Goal: Find specific page/section: Find specific page/section

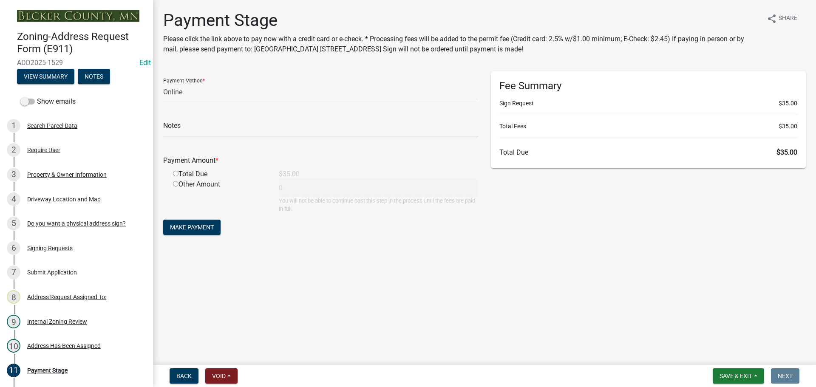
select select "3: 3"
click at [731, 375] on span "Save & Exit" at bounding box center [736, 376] width 33 height 7
click at [729, 359] on button "Save & Exit" at bounding box center [730, 354] width 68 height 20
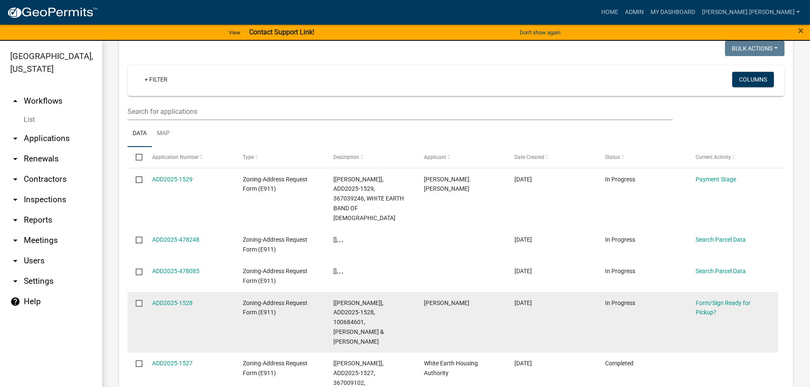
scroll to position [297, 0]
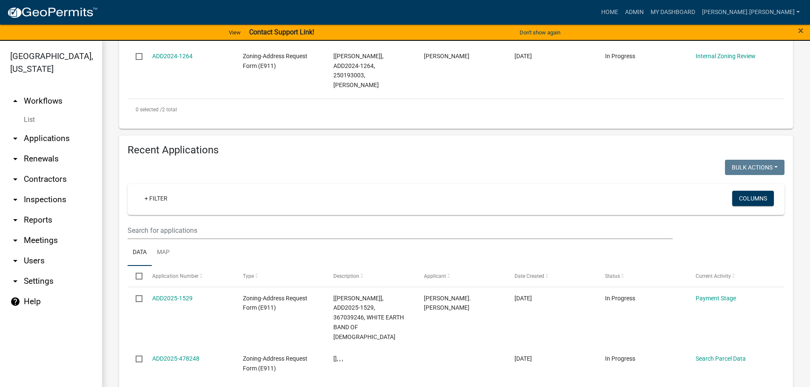
click at [406, 200] on wm-filter-builder "+ Filter Columns" at bounding box center [455, 211] width 657 height 55
click at [406, 222] on input "text" at bounding box center [399, 230] width 545 height 17
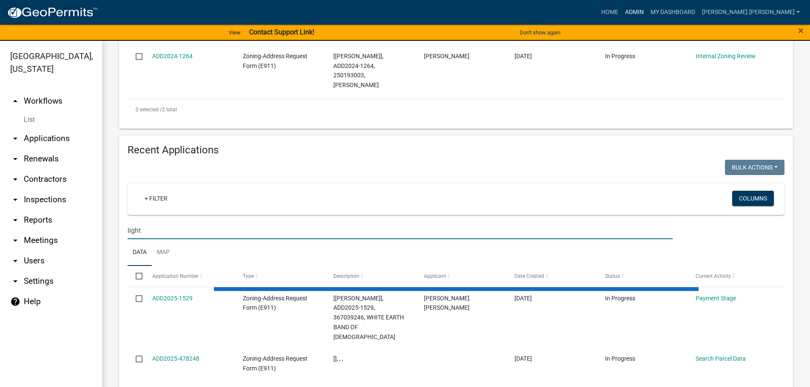
type input "light"
click at [647, 12] on link "Admin" at bounding box center [633, 12] width 25 height 16
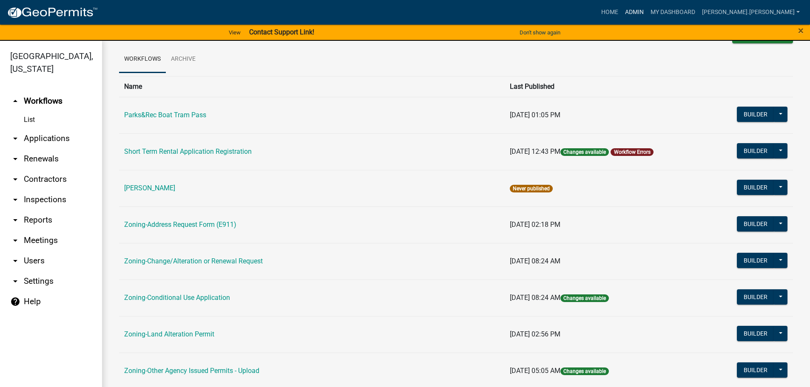
scroll to position [170, 0]
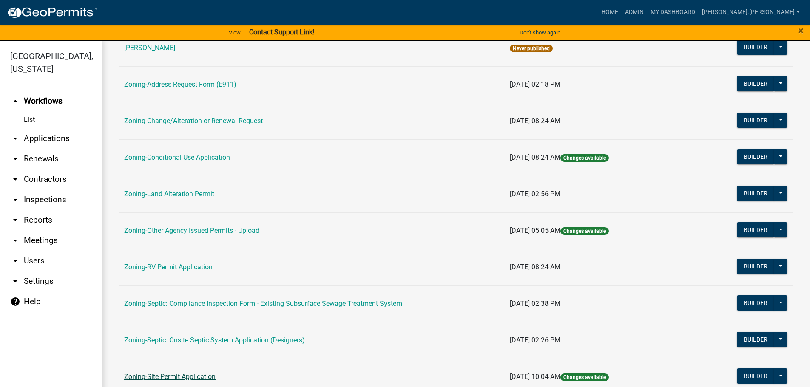
click at [168, 374] on link "Zoning-Site Permit Application" at bounding box center [169, 377] width 91 height 8
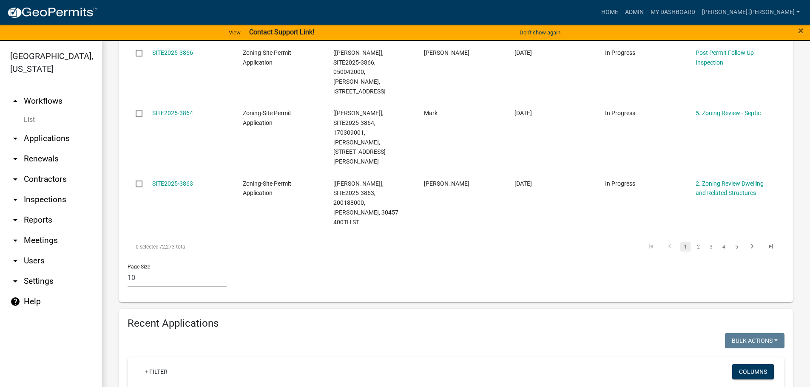
scroll to position [850, 0]
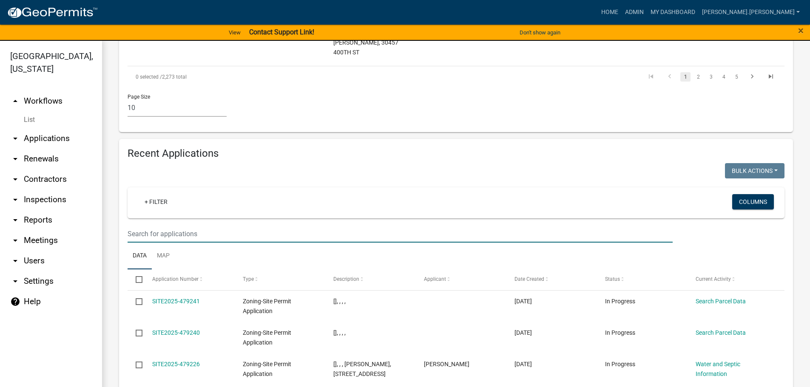
click at [212, 225] on input "text" at bounding box center [399, 233] width 545 height 17
type input "lighthouse"
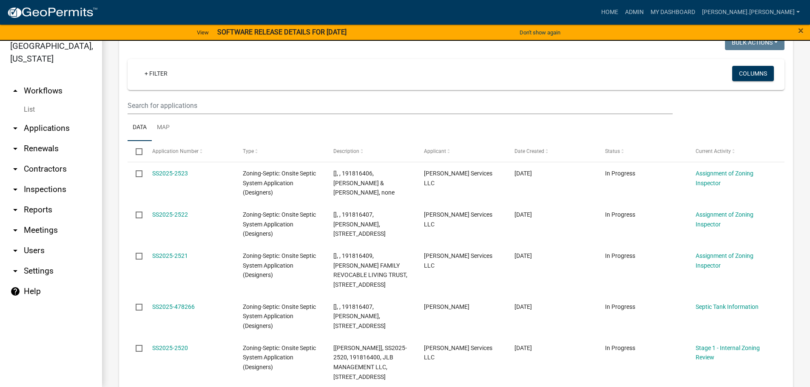
scroll to position [743, 0]
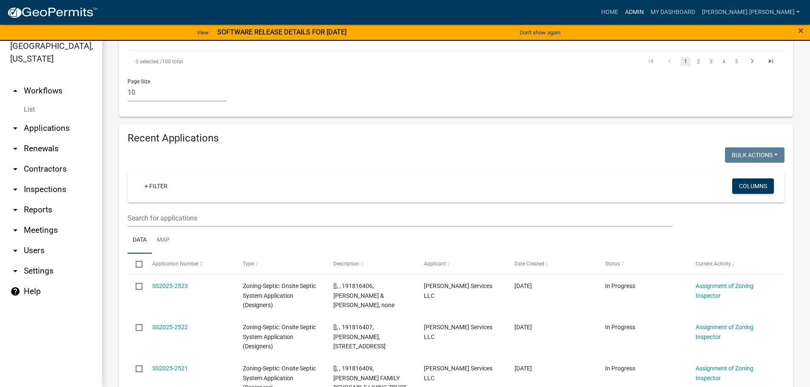
click at [647, 12] on link "Admin" at bounding box center [633, 12] width 25 height 16
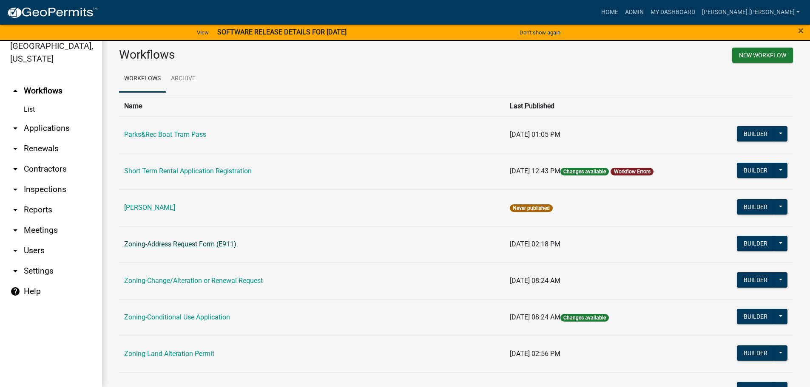
click at [187, 244] on link "Zoning-Address Request Form (E911)" at bounding box center [180, 244] width 112 height 8
